Goal: Task Accomplishment & Management: Use online tool/utility

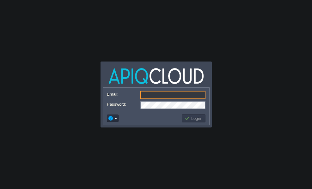
click at [156, 95] on input "Email:" at bounding box center [172, 95] width 65 height 8
type input "[EMAIL_ADDRESS][DOMAIN_NAME]"
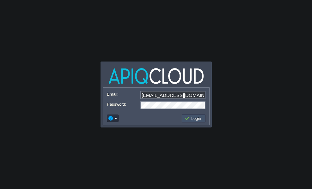
click at [191, 119] on button "Login" at bounding box center [193, 119] width 18 height 6
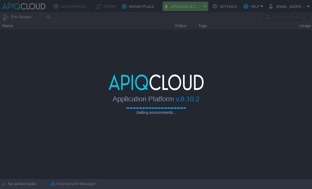
type input "Search (Ctrl+F)"
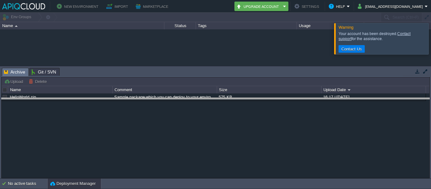
drag, startPoint x: 225, startPoint y: 76, endPoint x: 223, endPoint y: 106, distance: 30.1
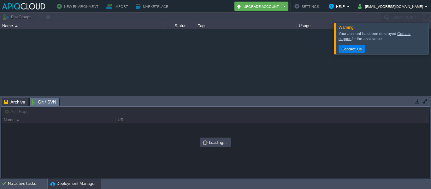
click at [43, 102] on span "Git / SVN" at bounding box center [44, 102] width 25 height 8
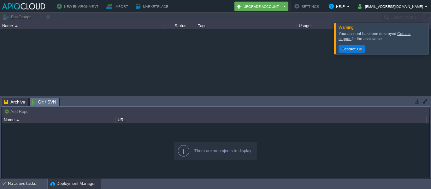
click at [13, 100] on span "Archive" at bounding box center [14, 102] width 21 height 8
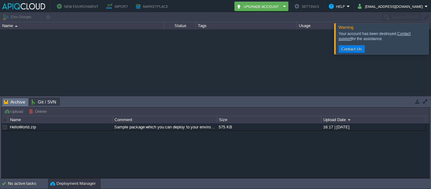
click at [70, 4] on button "New Environment" at bounding box center [79, 7] width 44 height 8
click at [311, 5] on button "[EMAIL_ADDRESS][DOMAIN_NAME]" at bounding box center [391, 7] width 67 height 8
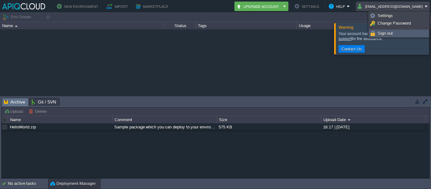
click at [311, 33] on span "Sign out" at bounding box center [385, 33] width 15 height 5
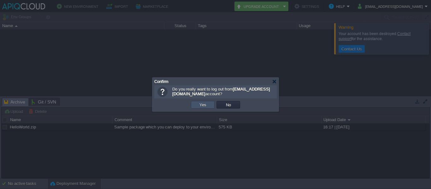
click at [203, 102] on button "Yes" at bounding box center [203, 105] width 11 height 6
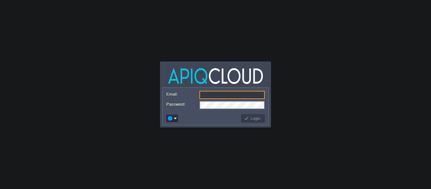
type input "[EMAIL_ADDRESS][DOMAIN_NAME]"
click at [254, 96] on input "[EMAIL_ADDRESS][DOMAIN_NAME]" at bounding box center [231, 95] width 65 height 8
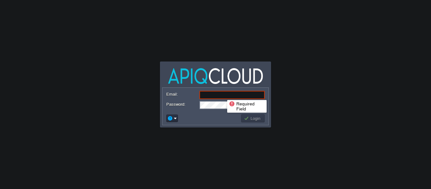
click at [223, 94] on input "Email:" at bounding box center [231, 95] width 65 height 8
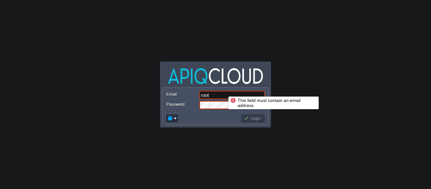
click at [224, 91] on input "root" at bounding box center [231, 95] width 65 height 8
type input "r"
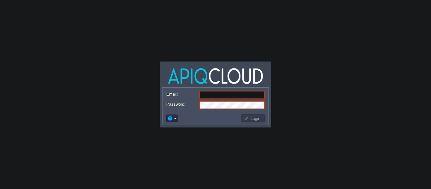
click at [206, 94] on input "Email:" at bounding box center [231, 95] width 65 height 8
click at [247, 118] on button "Login" at bounding box center [253, 119] width 18 height 6
click at [248, 120] on button "Login" at bounding box center [253, 119] width 18 height 6
click at [250, 115] on td "Login" at bounding box center [253, 118] width 24 height 8
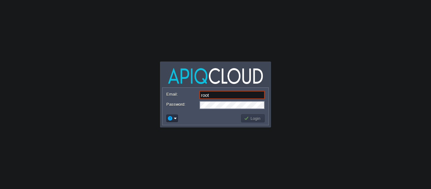
click at [227, 97] on input "root" at bounding box center [231, 95] width 65 height 8
type input "[EMAIL_ADDRESS][DOMAIN_NAME]"
click at [247, 118] on button "Login" at bounding box center [253, 119] width 18 height 6
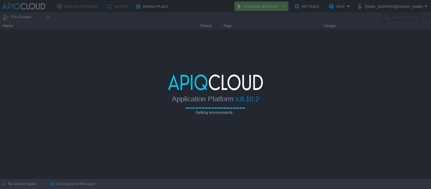
type input "Search (Ctrl+F)"
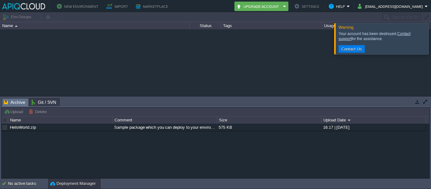
click at [425, 101] on button "button" at bounding box center [426, 102] width 6 height 6
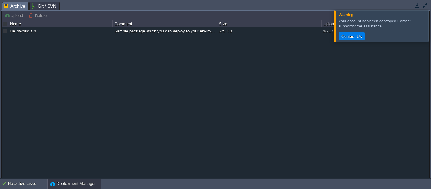
click at [431, 25] on div at bounding box center [439, 25] width 0 height 31
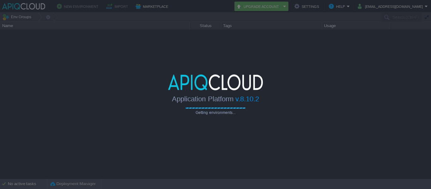
type input "Search (Ctrl+F)"
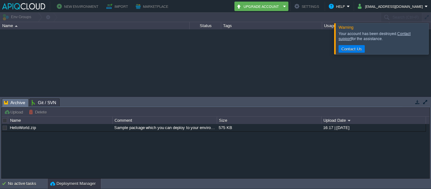
click at [146, 49] on div at bounding box center [215, 62] width 431 height 67
click at [116, 5] on button "Import" at bounding box center [118, 7] width 24 height 8
click at [431, 42] on div at bounding box center [439, 38] width 0 height 31
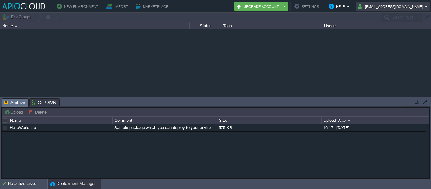
click at [429, 6] on td "[EMAIL_ADDRESS][DOMAIN_NAME]" at bounding box center [393, 6] width 74 height 9
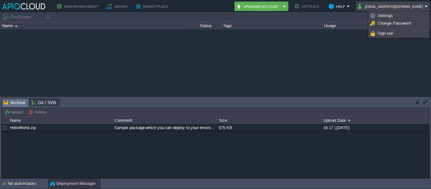
click at [287, 53] on div at bounding box center [215, 62] width 431 height 67
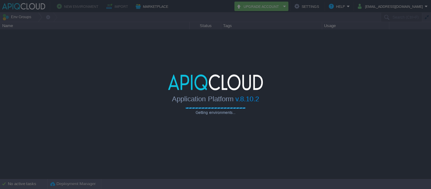
type input "Search (Ctrl+F)"
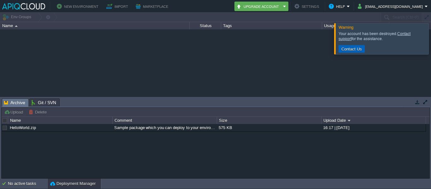
click at [349, 49] on button "Contact Us" at bounding box center [352, 49] width 24 height 6
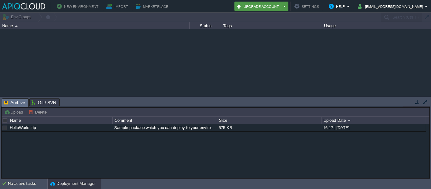
click at [259, 9] on button "Upgrade Account" at bounding box center [258, 7] width 45 height 8
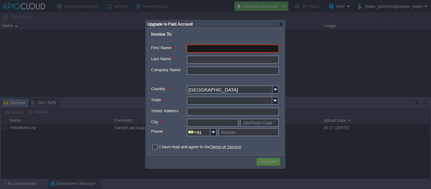
click at [284, 21] on div "Upgrade to Paid Account" at bounding box center [216, 24] width 138 height 8
click at [283, 22] on div at bounding box center [281, 24] width 5 height 5
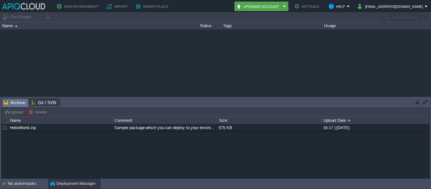
click at [287, 6] on em "Upgrade Account" at bounding box center [261, 7] width 50 height 8
click at [177, 57] on div at bounding box center [215, 62] width 431 height 67
click at [70, 179] on div "Deployment Manager" at bounding box center [74, 184] width 53 height 10
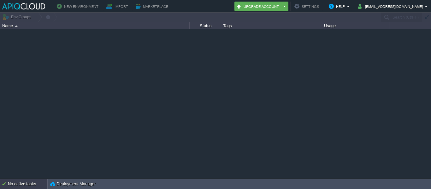
click at [20, 187] on div "No active tasks" at bounding box center [27, 184] width 39 height 10
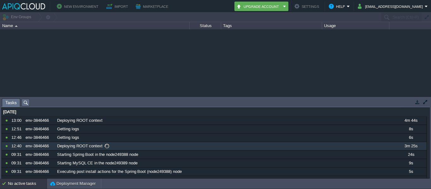
click at [81, 143] on div "Deploying ROOT context" at bounding box center [225, 146] width 339 height 8
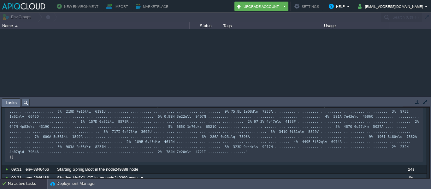
scroll to position [217, 0]
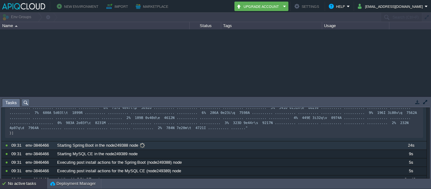
click at [109, 143] on span "Starting Spring Boot in the node249388 node" at bounding box center [97, 146] width 81 height 6
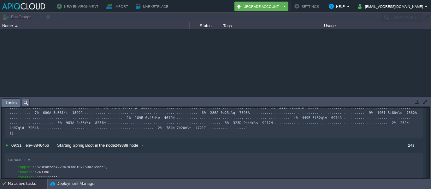
click at [218, 71] on div at bounding box center [215, 62] width 431 height 67
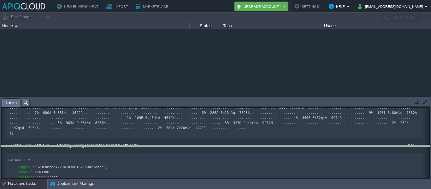
drag, startPoint x: 288, startPoint y: 99, endPoint x: 288, endPoint y: 153, distance: 54.6
click at [288, 153] on body "New Environment Import Marketplace Bonus ₹0.00 Upgrade Account Settings Help na…" at bounding box center [215, 94] width 431 height 189
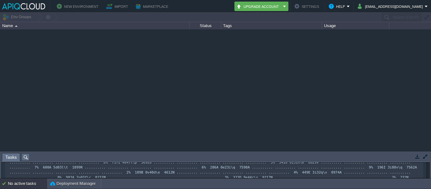
click at [68, 6] on button "New Environment" at bounding box center [79, 7] width 44 height 8
click at [72, 183] on button "Deployment Manager" at bounding box center [72, 184] width 45 height 6
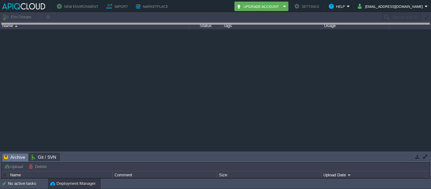
drag, startPoint x: 197, startPoint y: 155, endPoint x: 241, endPoint y: 15, distance: 147.1
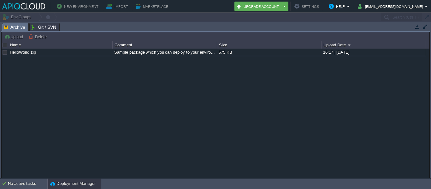
click at [13, 29] on span "Archive" at bounding box center [14, 27] width 21 height 8
click at [173, 53] on div "Sample package which you can deploy to your environment. Feel free to delete an…" at bounding box center [165, 52] width 104 height 7
click at [211, 55] on div "Sample package which you can deploy to your environment. Feel free to delete an…" at bounding box center [165, 52] width 104 height 7
click at [25, 53] on link "HelloWorld.zip" at bounding box center [23, 52] width 26 height 5
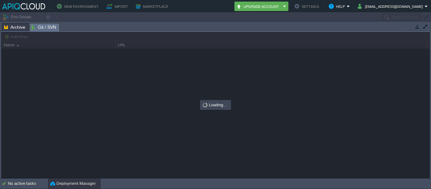
click at [40, 30] on span "Git / SVN" at bounding box center [44, 27] width 25 height 8
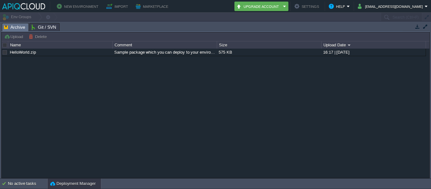
click at [17, 27] on span "Archive" at bounding box center [14, 27] width 21 height 8
click at [415, 7] on button "[EMAIL_ADDRESS][DOMAIN_NAME]" at bounding box center [391, 7] width 67 height 8
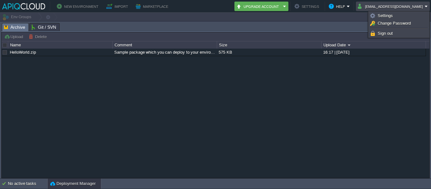
click at [283, 103] on div "HelloWorld.zip Sample package which you can deploy to your environment. Feel fr…" at bounding box center [216, 113] width 428 height 129
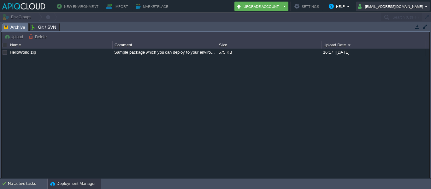
click at [395, 7] on button "naykalritesh@gmail.com" at bounding box center [391, 7] width 67 height 8
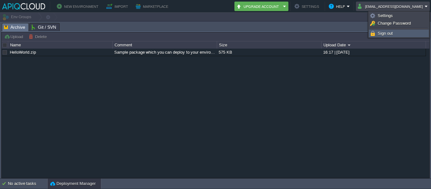
click at [376, 32] on link "Sign out" at bounding box center [398, 33] width 59 height 7
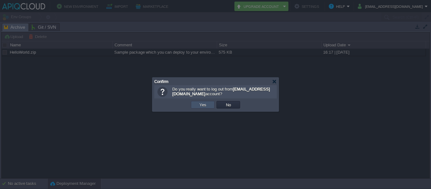
click at [202, 107] on button "Yes" at bounding box center [203, 105] width 11 height 6
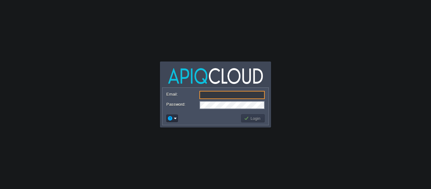
type input "[EMAIL_ADDRESS][DOMAIN_NAME]"
click at [141, 93] on body "Application Platform v.8.10.2 Email: [EMAIL_ADDRESS][DOMAIN_NAME] Password: Log…" at bounding box center [215, 94] width 431 height 189
type input "[EMAIL_ADDRESS][DOMAIN_NAME]"
click at [289, 145] on body "Application Platform v.8.10.2 Email: naykalritesh@gmail.com Password: Login" at bounding box center [215, 94] width 431 height 189
click at [247, 115] on td "Login" at bounding box center [253, 118] width 24 height 8
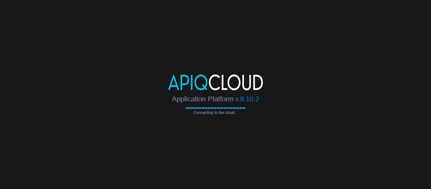
click at [247, 115] on body "Application Platform v.8.10.2 Connecting to the cloud... Email: naykalritesh@gm…" at bounding box center [215, 94] width 431 height 189
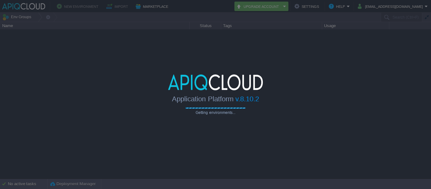
type input "Search (Ctrl+F)"
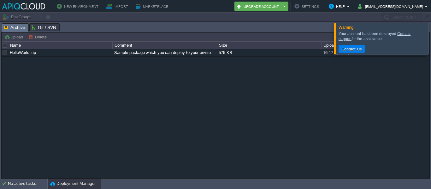
click at [431, 40] on div at bounding box center [439, 38] width 0 height 31
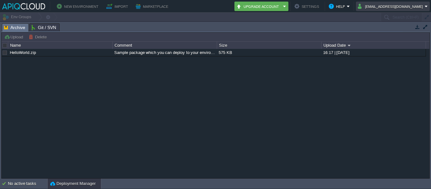
click at [416, 7] on button "naykalritesh@gmail.com" at bounding box center [391, 7] width 67 height 8
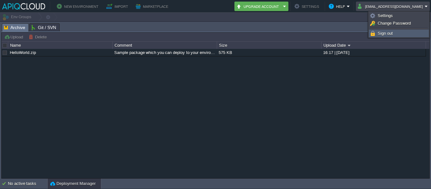
click at [385, 32] on span "Sign out" at bounding box center [385, 33] width 15 height 5
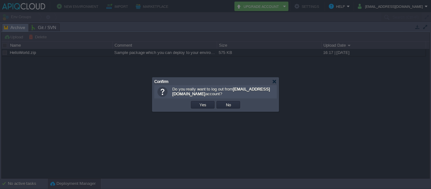
click at [207, 100] on div "OK Yes No Cancel" at bounding box center [215, 104] width 122 height 13
click at [203, 103] on button "Yes" at bounding box center [203, 105] width 11 height 6
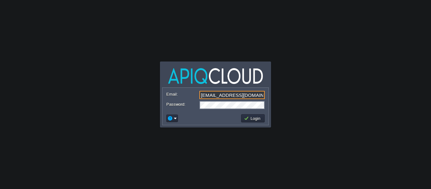
click at [247, 94] on input "[EMAIL_ADDRESS][DOMAIN_NAME]" at bounding box center [231, 95] width 65 height 8
click at [253, 95] on input "[EMAIL_ADDRESS][DOMAIN_NAME]" at bounding box center [231, 95] width 65 height 8
type input "n"
click at [223, 95] on input "Email:" at bounding box center [231, 95] width 65 height 8
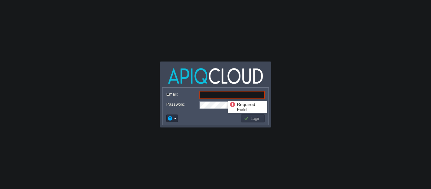
paste input "[EMAIL_ADDRESS][DOMAIN_NAME]"
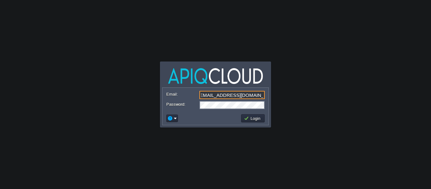
type input "[EMAIL_ADDRESS][DOMAIN_NAME]"
click at [202, 143] on body "Application Platform v.8.10.2 Required Field Email: samadhantikone07@gmail.com …" at bounding box center [215, 94] width 431 height 189
click at [254, 119] on button "Login" at bounding box center [253, 119] width 18 height 6
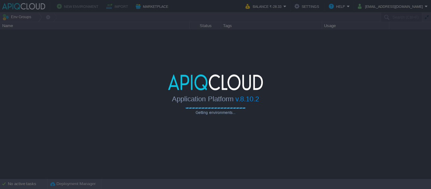
type input "Search (Ctrl+F)"
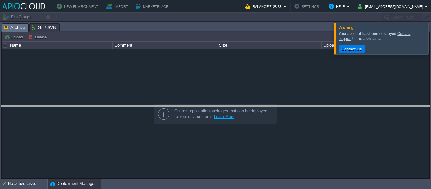
drag, startPoint x: 206, startPoint y: 30, endPoint x: 186, endPoint y: 112, distance: 84.8
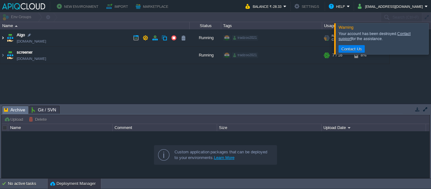
click at [4, 40] on img at bounding box center [2, 37] width 5 height 17
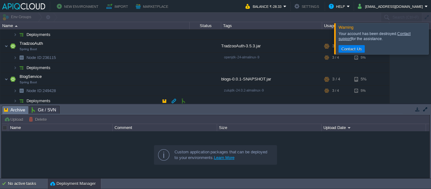
scroll to position [182, 0]
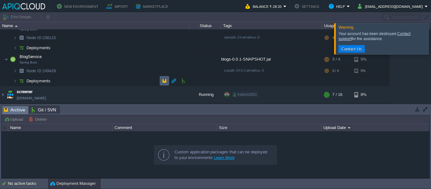
click at [161, 81] on td at bounding box center [164, 80] width 9 height 9
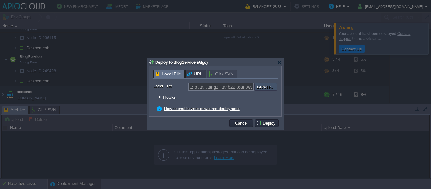
click at [260, 87] on input "file" at bounding box center [238, 87] width 80 height 8
type input "C:\fakepath\blogs.zip"
type input "blogs.zip"
click at [279, 62] on div at bounding box center [279, 62] width 5 height 5
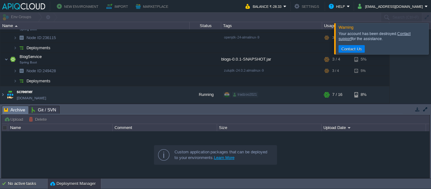
click at [431, 36] on div at bounding box center [439, 38] width 0 height 31
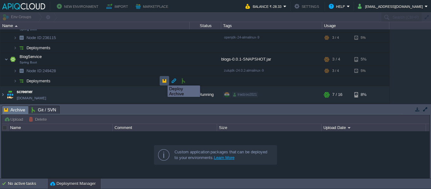
click at [163, 80] on button "button" at bounding box center [165, 81] width 6 height 6
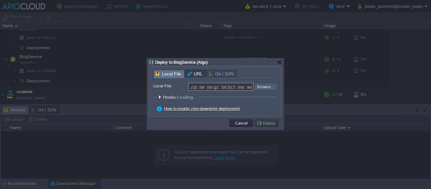
click at [265, 89] on input "file" at bounding box center [238, 87] width 80 height 8
type input "C:\fakepath\blogs-0.0.1-SNAPSHOT.jar"
type input "blogs-0.0.1-SNAPSHOT.jar"
click at [262, 122] on button "Deploy" at bounding box center [266, 123] width 21 height 6
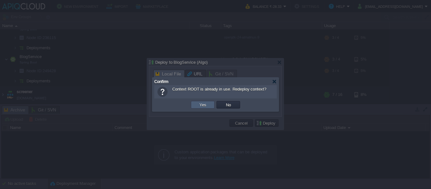
click at [211, 105] on td "Yes" at bounding box center [203, 105] width 24 height 8
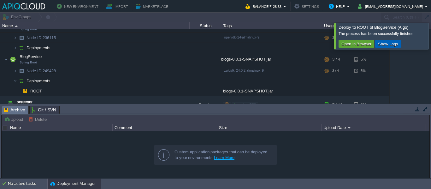
click at [382, 44] on button "Show Logs" at bounding box center [388, 44] width 24 height 6
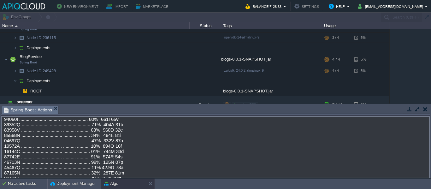
scroll to position [3253, 0]
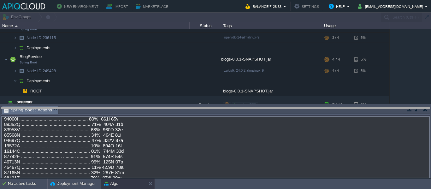
click at [215, 109] on body "New Environment Import Marketplace Bonus ₹0.00 Upgrade Account Balance ₹-28.33 …" at bounding box center [215, 94] width 431 height 189
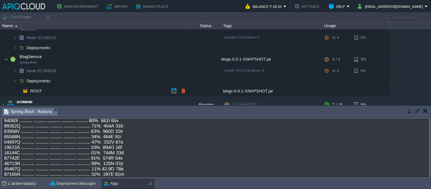
scroll to position [191, 0]
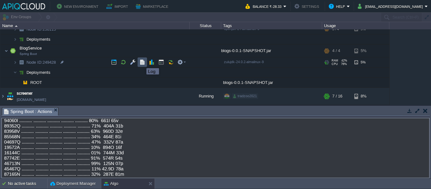
click at [142, 62] on button "button" at bounding box center [143, 62] width 6 height 6
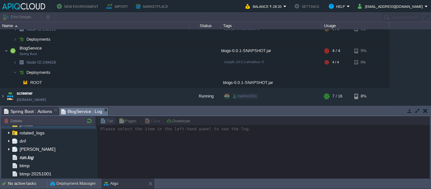
scroll to position [40, 0]
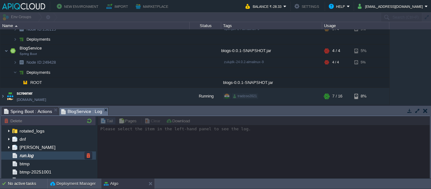
click at [15, 156] on img at bounding box center [14, 156] width 7 height 8
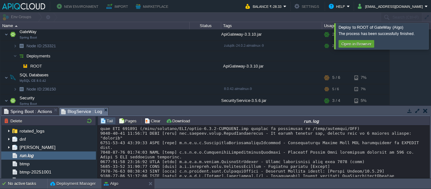
scroll to position [1738, 0]
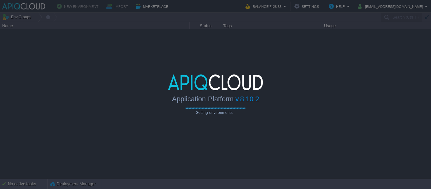
type input "Search (Ctrl+F)"
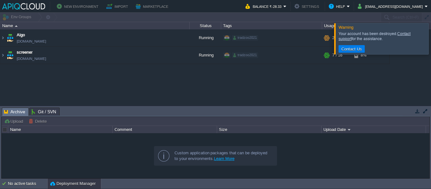
click at [431, 38] on div at bounding box center [439, 38] width 0 height 31
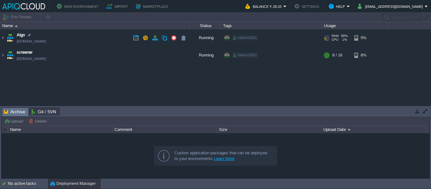
click at [6, 39] on img at bounding box center [10, 37] width 9 height 17
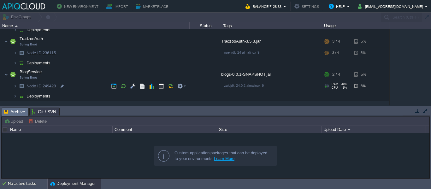
scroll to position [181, 0]
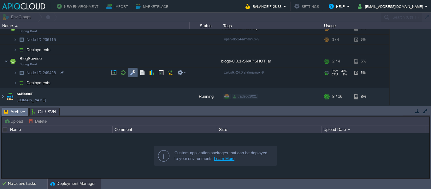
click at [136, 71] on td at bounding box center [132, 72] width 9 height 9
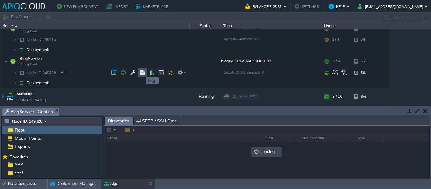
click at [141, 72] on button "button" at bounding box center [143, 73] width 6 height 6
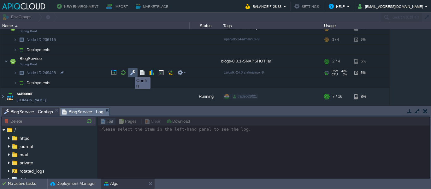
click at [133, 72] on button "button" at bounding box center [133, 73] width 6 height 6
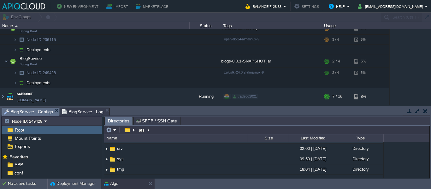
scroll to position [0, 0]
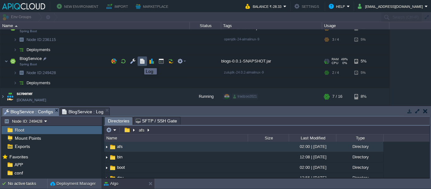
click at [142, 62] on button "button" at bounding box center [143, 61] width 6 height 6
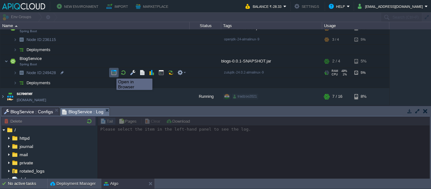
click at [112, 73] on button "button" at bounding box center [114, 73] width 6 height 6
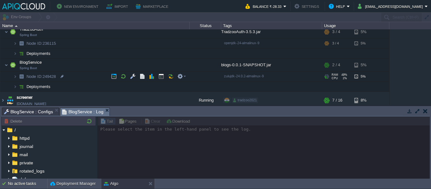
scroll to position [175, 0]
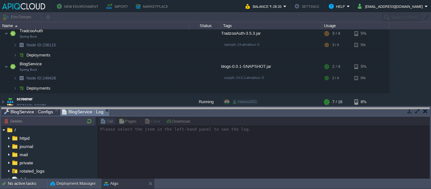
click at [104, 108] on body "New Environment Import Marketplace Bonus ₹0.00 Upgrade Account Balance ₹-28.33 …" at bounding box center [215, 94] width 431 height 189
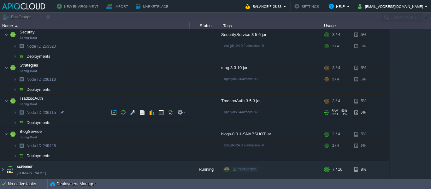
scroll to position [108, 0]
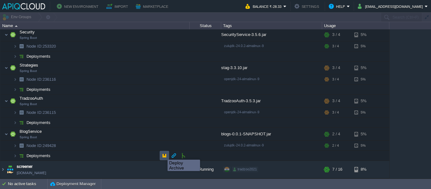
click at [163, 154] on button "button" at bounding box center [165, 156] width 6 height 6
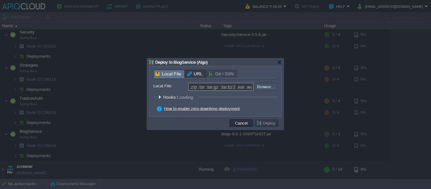
click at [260, 84] on input "file" at bounding box center [238, 87] width 80 height 8
type input "C:\fakepath\blogs-0.0.1-SNAPSHOT.jar"
type input "blogs-0.0.1-SNAPSHOT.jar"
click at [266, 122] on button "Deploy" at bounding box center [266, 123] width 21 height 6
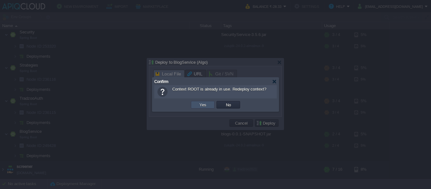
click at [201, 105] on button "Yes" at bounding box center [203, 105] width 11 height 6
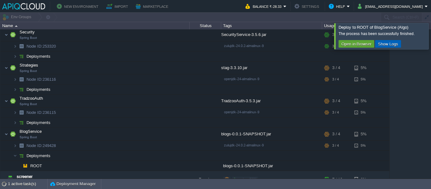
click at [381, 41] on button "Show Logs" at bounding box center [388, 44] width 24 height 6
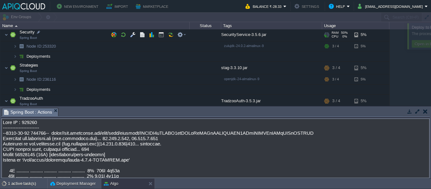
scroll to position [6459, 0]
